Goal: Information Seeking & Learning: Find specific fact

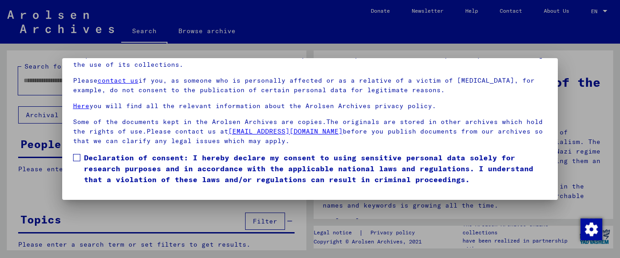
scroll to position [49, 0]
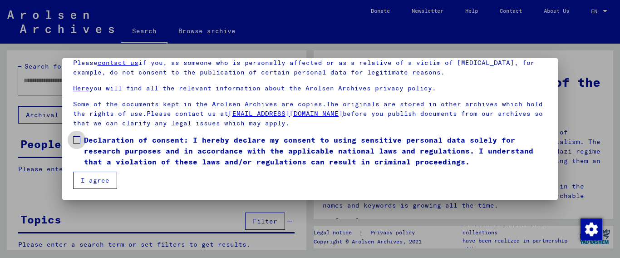
click at [74, 140] on span at bounding box center [76, 139] width 7 height 7
click at [89, 177] on button "I agree" at bounding box center [95, 180] width 44 height 17
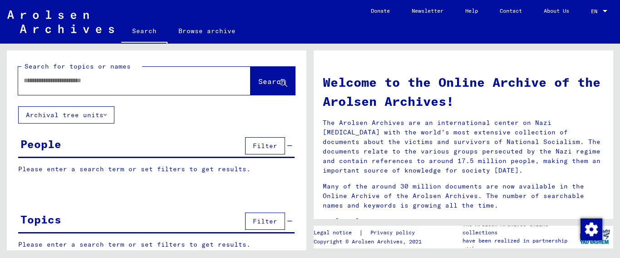
click at [105, 80] on input "text" at bounding box center [124, 81] width 200 height 10
type input "**********"
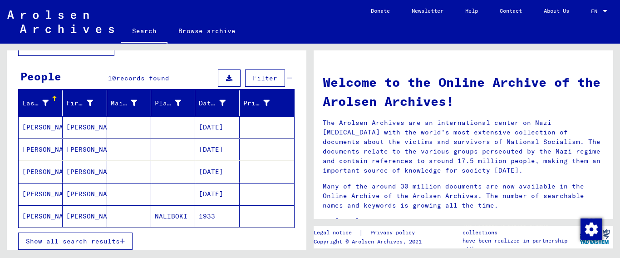
scroll to position [93, 0]
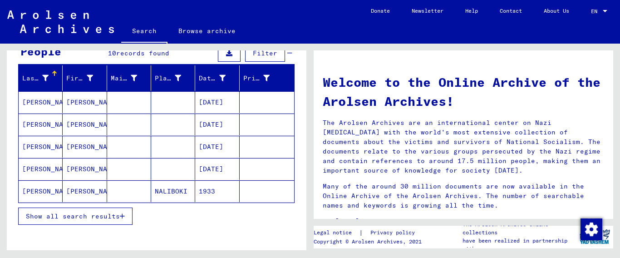
click at [123, 218] on icon "button" at bounding box center [122, 216] width 5 height 6
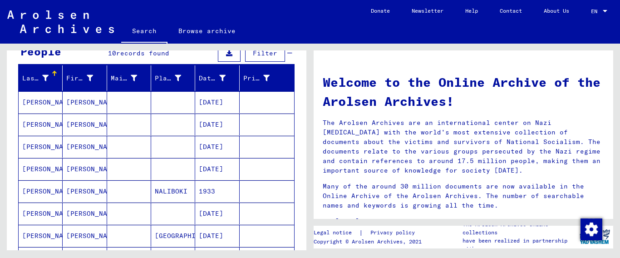
click at [51, 119] on mat-cell "[PERSON_NAME]" at bounding box center [41, 125] width 44 height 22
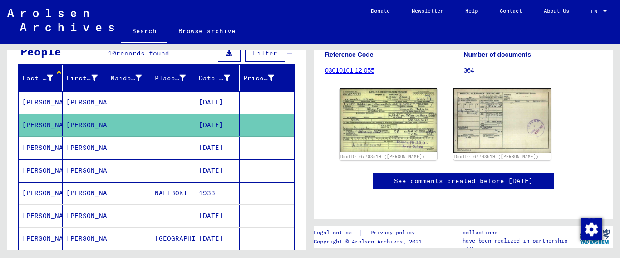
scroll to position [148, 0]
click at [44, 147] on mat-cell "[PERSON_NAME]" at bounding box center [41, 148] width 44 height 22
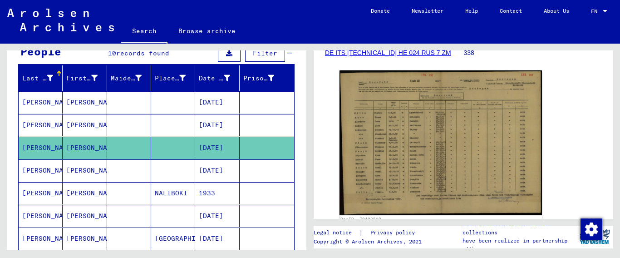
scroll to position [148, 0]
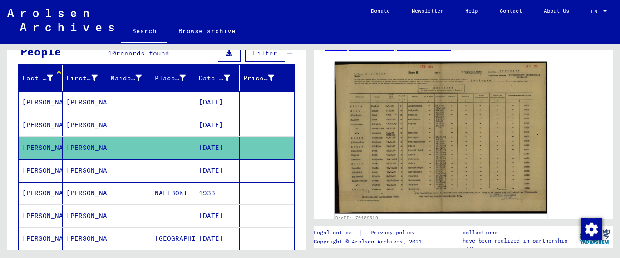
click at [442, 149] on img at bounding box center [441, 138] width 212 height 152
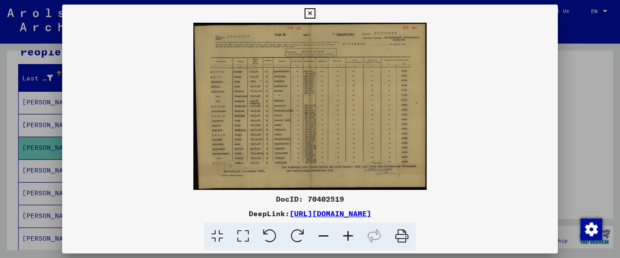
click at [352, 233] on icon at bounding box center [348, 236] width 25 height 28
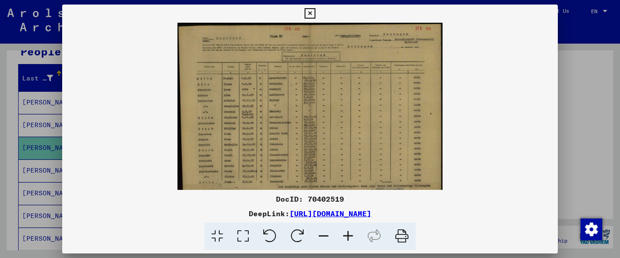
click at [351, 233] on icon at bounding box center [348, 236] width 25 height 28
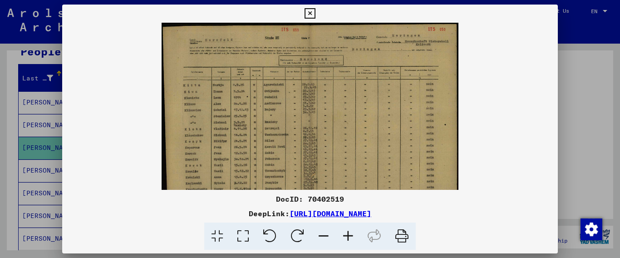
click at [351, 233] on icon at bounding box center [348, 236] width 25 height 28
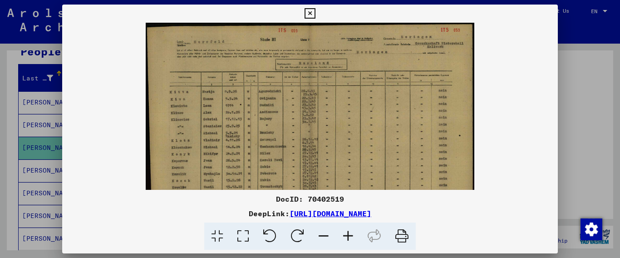
click at [351, 233] on icon at bounding box center [348, 236] width 25 height 28
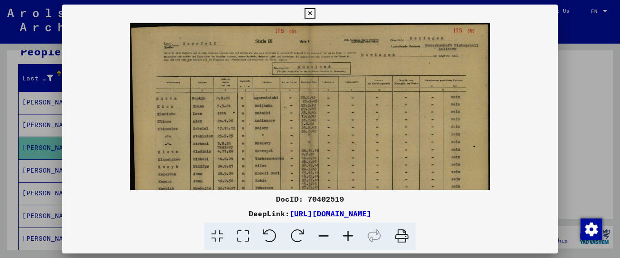
click at [351, 233] on icon at bounding box center [348, 236] width 25 height 28
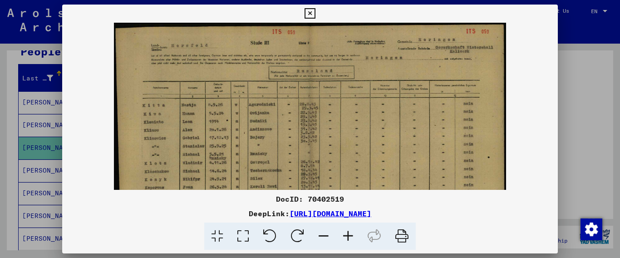
click at [351, 233] on icon at bounding box center [348, 236] width 25 height 28
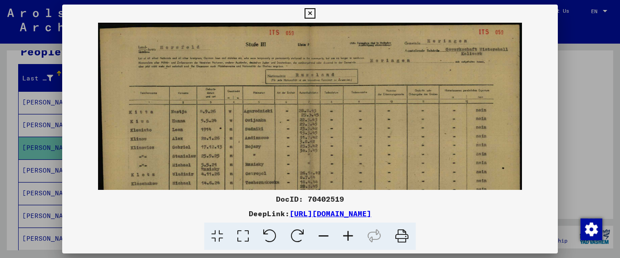
click at [351, 233] on icon at bounding box center [348, 236] width 25 height 28
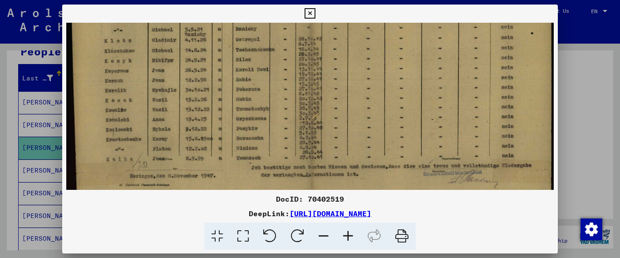
scroll to position [161, 0]
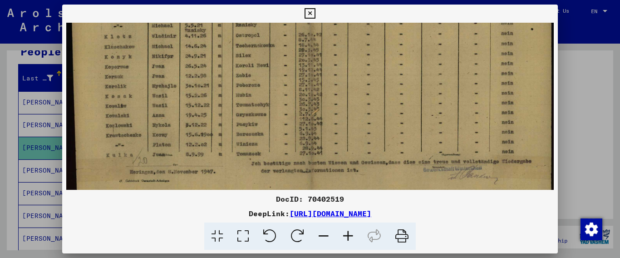
drag, startPoint x: 403, startPoint y: 173, endPoint x: 479, endPoint y: 12, distance: 178.1
click at [479, 12] on div "DocID: 70402519 DeepLink: [URL][DOMAIN_NAME]" at bounding box center [310, 128] width 496 height 246
click at [315, 13] on icon at bounding box center [310, 13] width 10 height 11
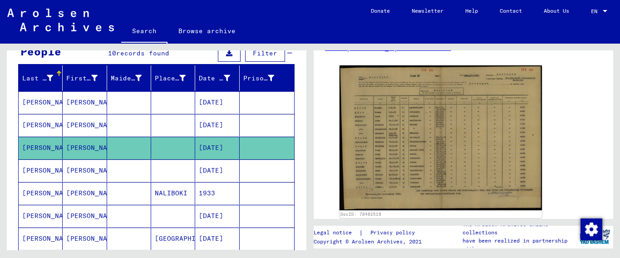
click at [35, 169] on mat-cell "[PERSON_NAME]" at bounding box center [41, 170] width 44 height 22
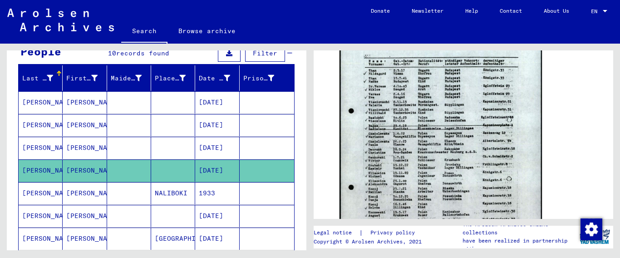
scroll to position [442, 0]
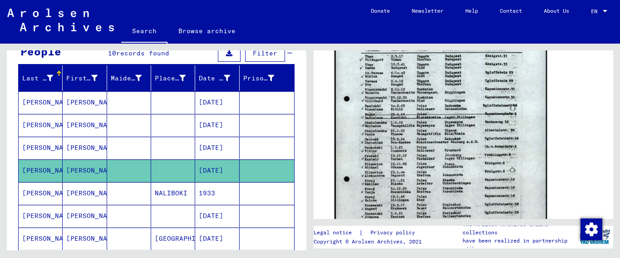
click at [460, 135] on img at bounding box center [441, 138] width 212 height 299
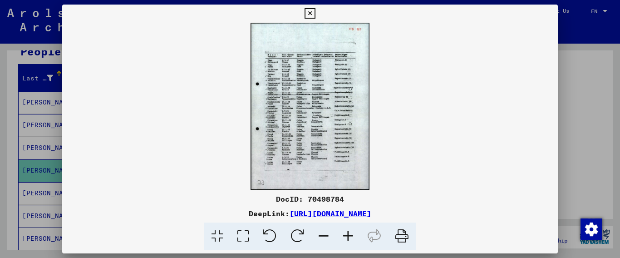
click at [348, 238] on icon at bounding box center [348, 236] width 25 height 28
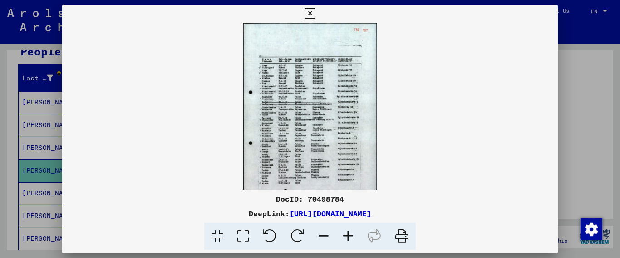
click at [348, 238] on icon at bounding box center [348, 236] width 25 height 28
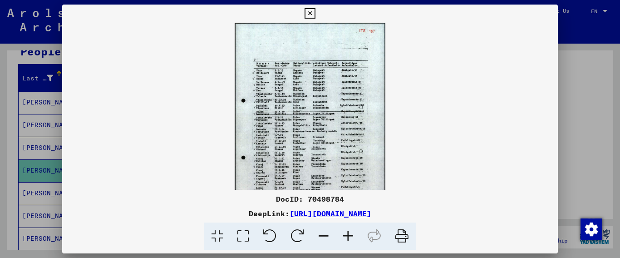
click at [348, 238] on icon at bounding box center [348, 236] width 25 height 28
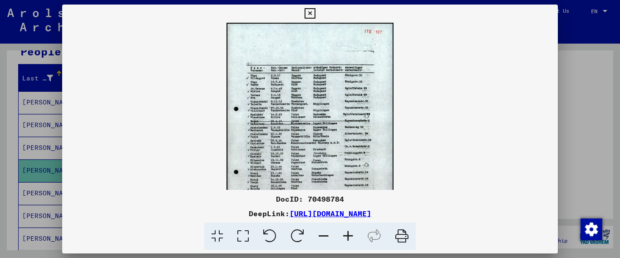
click at [348, 238] on icon at bounding box center [348, 236] width 25 height 28
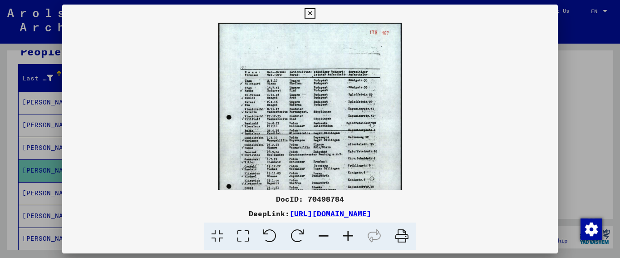
click at [348, 238] on icon at bounding box center [348, 236] width 25 height 28
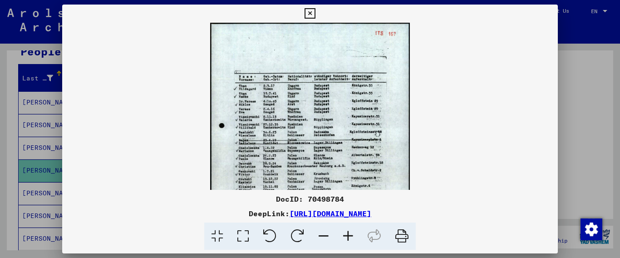
click at [347, 238] on icon at bounding box center [348, 236] width 25 height 28
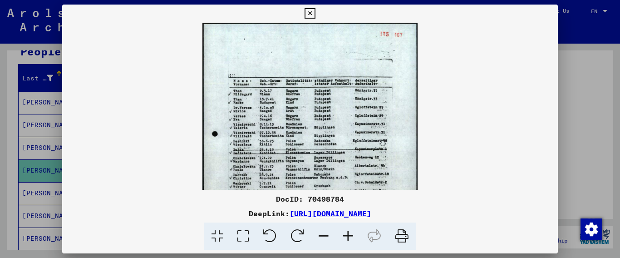
click at [346, 238] on icon at bounding box center [348, 236] width 25 height 28
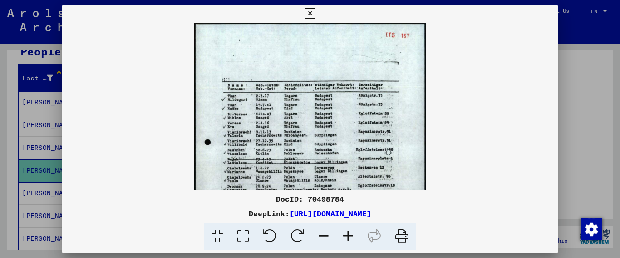
click at [346, 238] on icon at bounding box center [348, 236] width 25 height 28
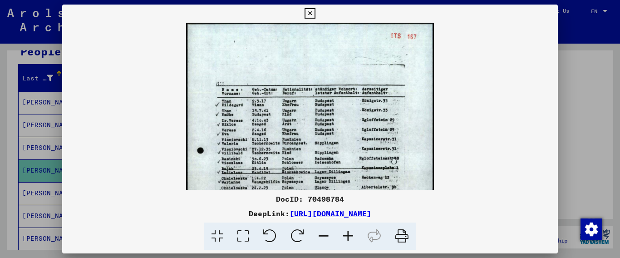
click at [345, 238] on icon at bounding box center [348, 236] width 25 height 28
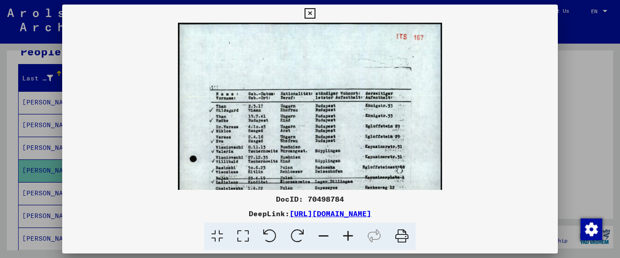
click at [345, 238] on icon at bounding box center [348, 236] width 25 height 28
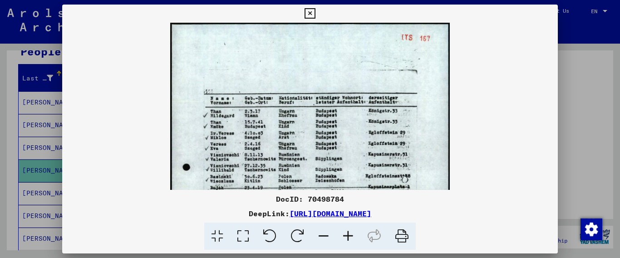
click at [345, 238] on icon at bounding box center [348, 236] width 25 height 28
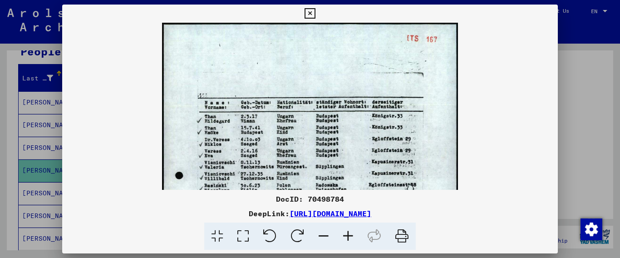
click at [345, 238] on icon at bounding box center [348, 236] width 25 height 28
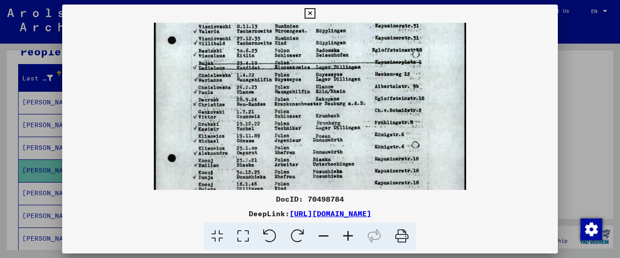
scroll to position [148, 0]
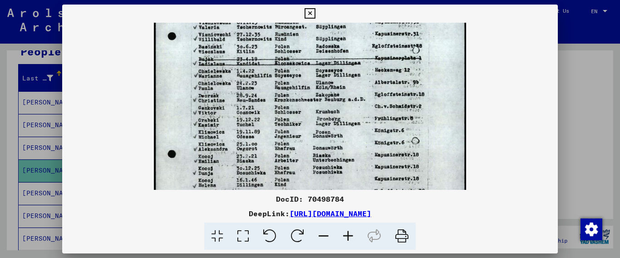
drag, startPoint x: 364, startPoint y: 173, endPoint x: 417, endPoint y: 26, distance: 157.0
click at [417, 26] on img at bounding box center [310, 95] width 312 height 440
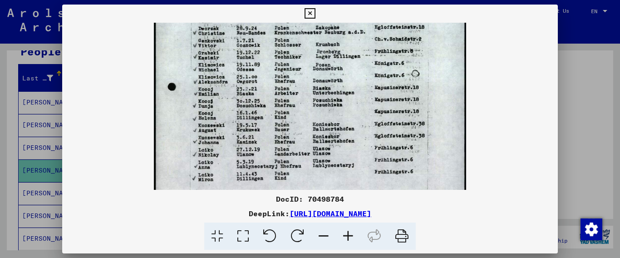
scroll to position [217, 0]
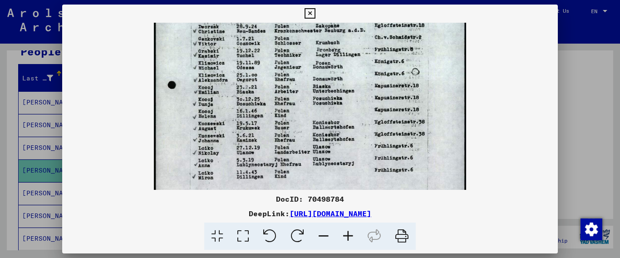
drag, startPoint x: 374, startPoint y: 76, endPoint x: 438, endPoint y: 18, distance: 86.5
click at [438, 18] on div "DocID: 70498784 DeepLink: [URL][DOMAIN_NAME]" at bounding box center [310, 128] width 496 height 246
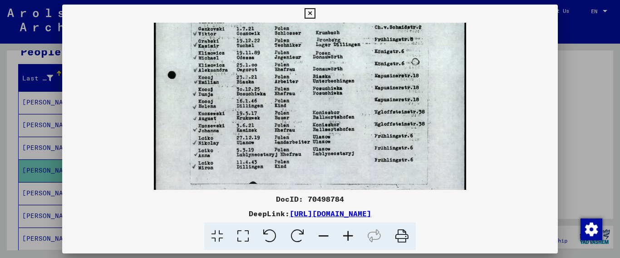
scroll to position [227, 0]
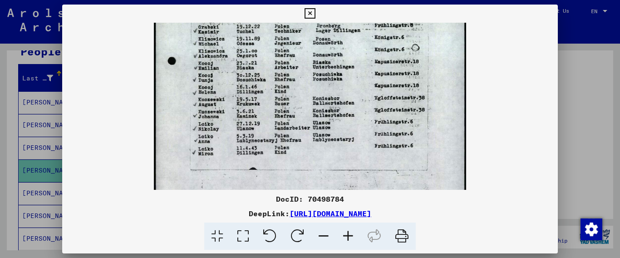
drag, startPoint x: 392, startPoint y: 172, endPoint x: 400, endPoint y: 146, distance: 27.3
click at [400, 147] on img at bounding box center [310, 2] width 312 height 440
click at [315, 16] on icon at bounding box center [310, 13] width 10 height 11
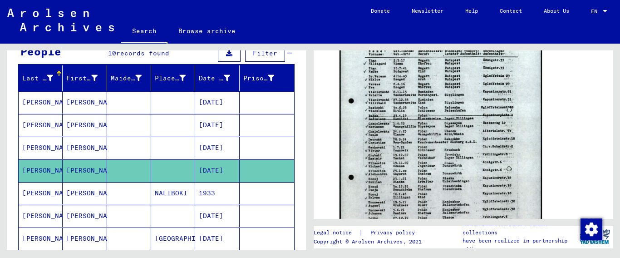
click at [38, 103] on mat-cell "[PERSON_NAME]" at bounding box center [41, 102] width 44 height 22
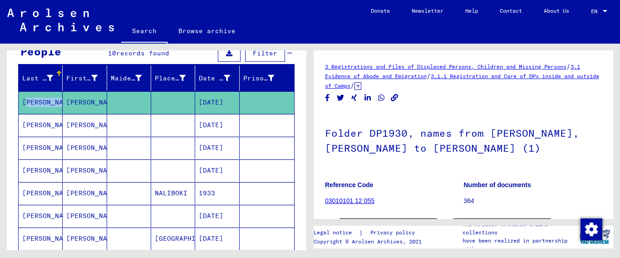
scroll to position [148, 0]
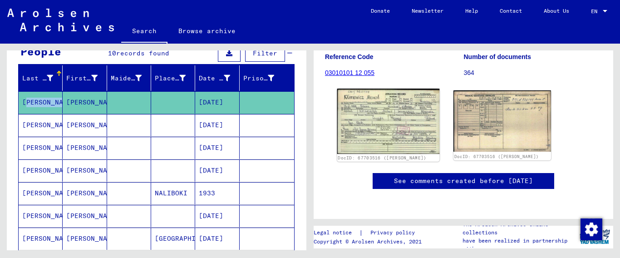
click at [372, 117] on img at bounding box center [388, 121] width 103 height 65
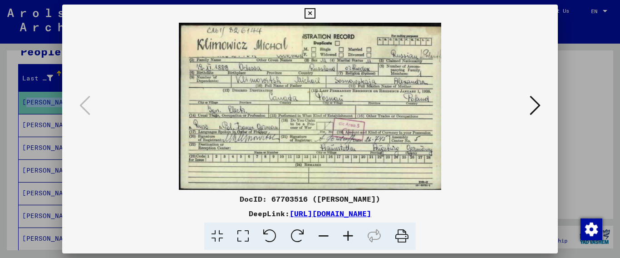
click at [315, 13] on icon at bounding box center [310, 13] width 10 height 11
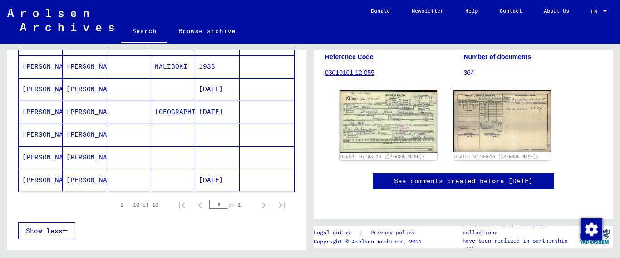
scroll to position [221, 0]
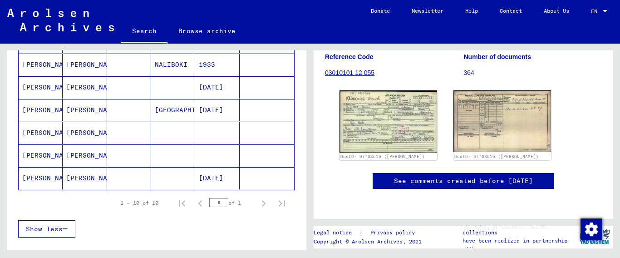
click at [47, 63] on mat-cell "[PERSON_NAME]" at bounding box center [41, 65] width 44 height 22
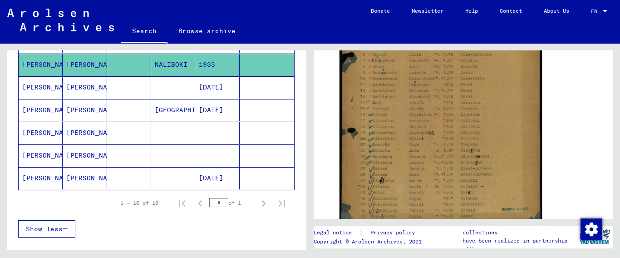
scroll to position [276, 0]
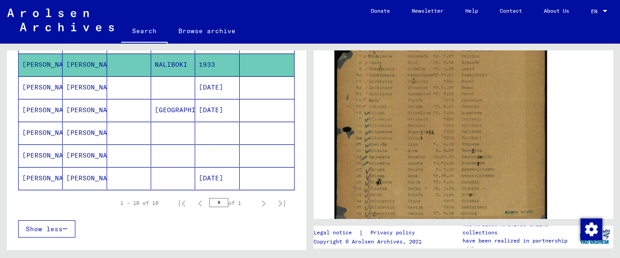
click at [499, 160] on img at bounding box center [441, 95] width 212 height 286
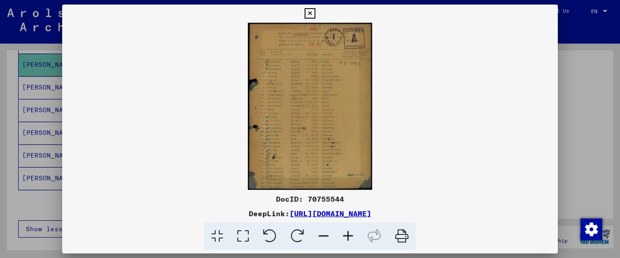
scroll to position [276, 0]
click at [499, 160] on img at bounding box center [310, 106] width 496 height 167
click at [348, 235] on icon at bounding box center [348, 236] width 25 height 28
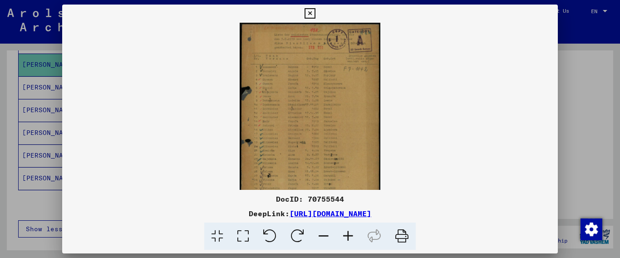
click at [348, 235] on icon at bounding box center [348, 236] width 25 height 28
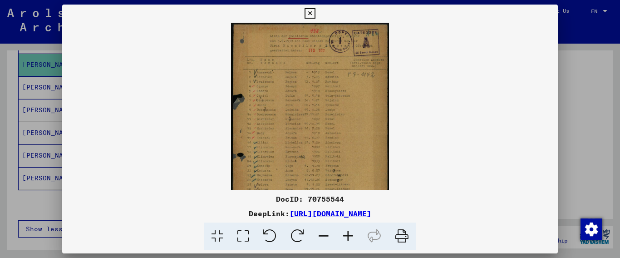
click at [348, 235] on icon at bounding box center [348, 236] width 25 height 28
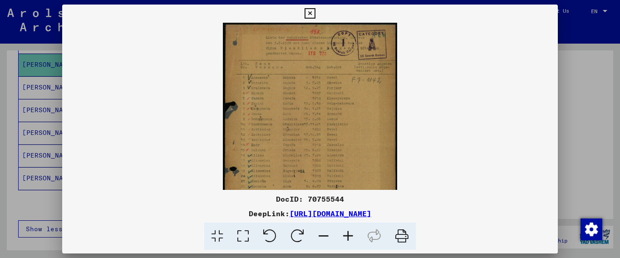
click at [348, 235] on icon at bounding box center [348, 236] width 25 height 28
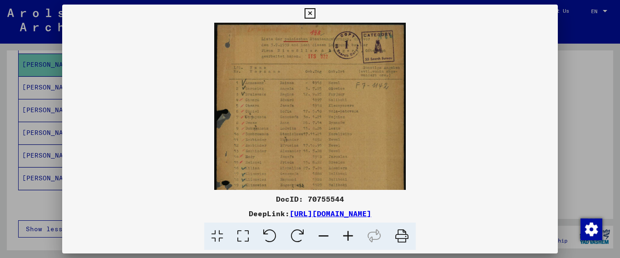
click at [348, 235] on icon at bounding box center [348, 236] width 25 height 28
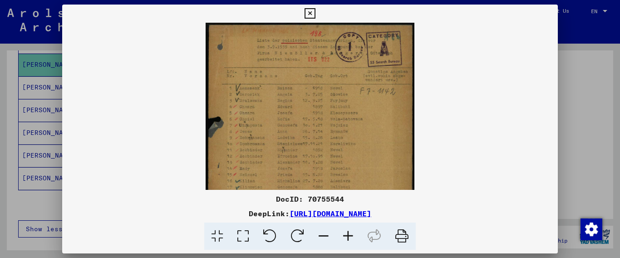
click at [348, 235] on icon at bounding box center [348, 236] width 25 height 28
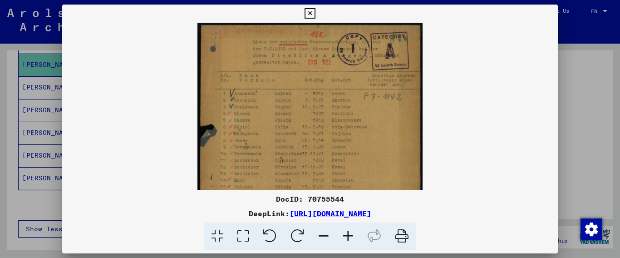
click at [348, 235] on icon at bounding box center [348, 236] width 25 height 28
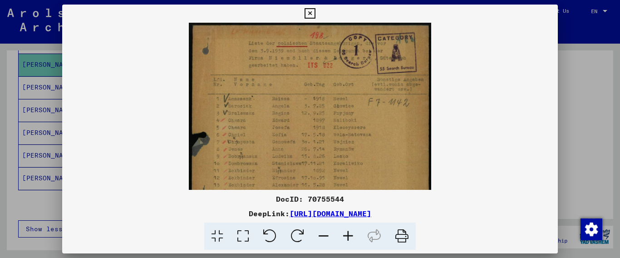
click at [348, 235] on icon at bounding box center [348, 236] width 25 height 28
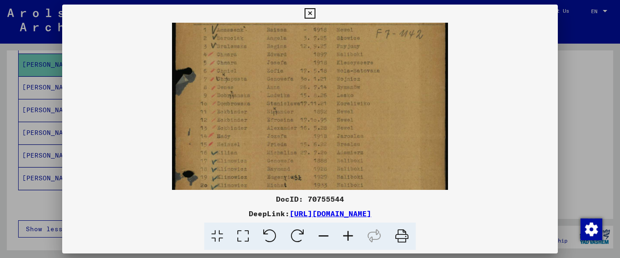
scroll to position [81, 0]
drag, startPoint x: 371, startPoint y: 153, endPoint x: 403, endPoint y: 73, distance: 87.0
click at [403, 73] on img at bounding box center [310, 127] width 276 height 371
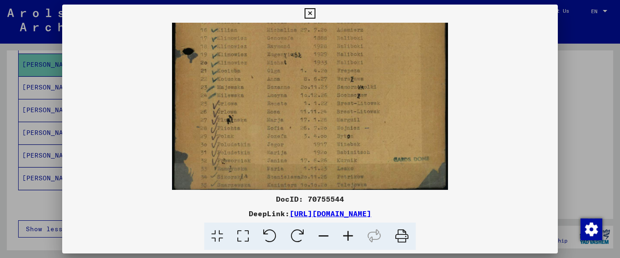
scroll to position [204, 0]
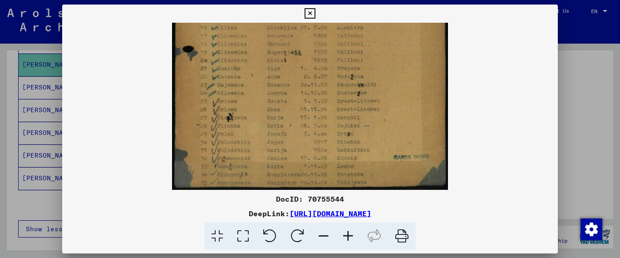
drag, startPoint x: 394, startPoint y: 178, endPoint x: 431, endPoint y: 52, distance: 131.2
click at [431, 52] on img at bounding box center [310, 3] width 276 height 371
drag, startPoint x: 472, startPoint y: 215, endPoint x: 196, endPoint y: 212, distance: 276.5
click at [196, 212] on div "DeepLink: [URL][DOMAIN_NAME]" at bounding box center [310, 213] width 496 height 11
copy link "[URL][DOMAIN_NAME]"
